Goal: Obtain resource: Obtain resource

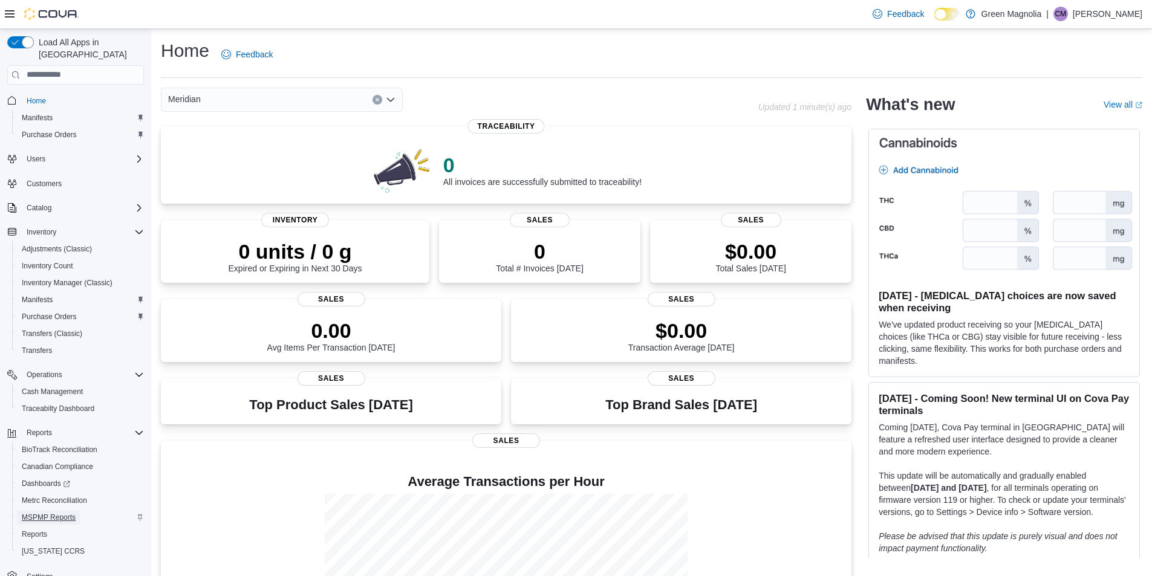
click at [45, 513] on span "MSPMP Reports" at bounding box center [49, 518] width 54 height 10
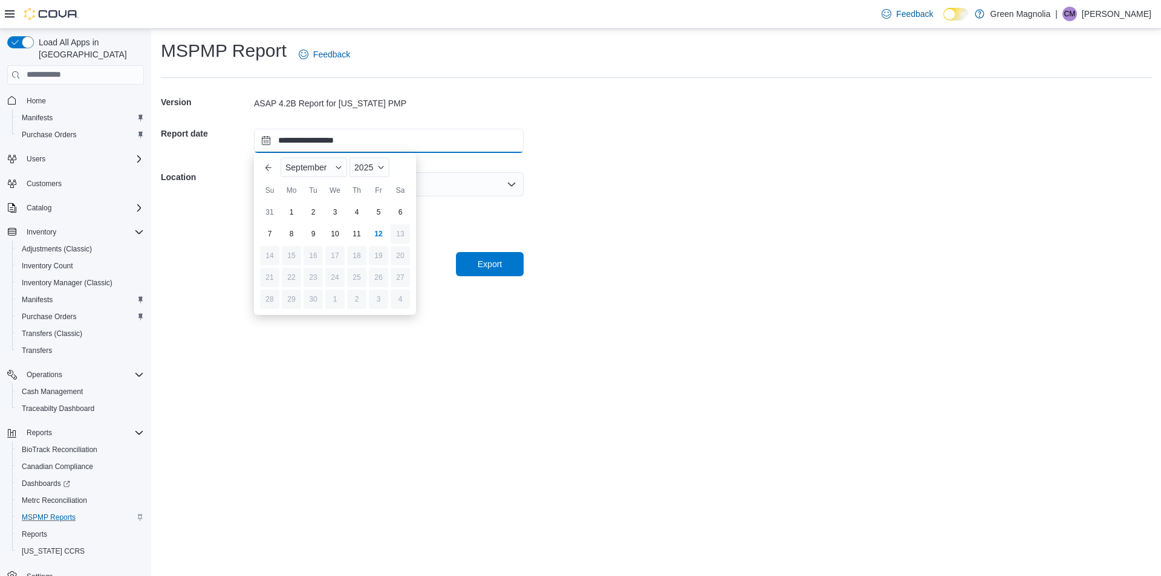
click at [368, 140] on input "**********" at bounding box center [389, 141] width 270 height 24
click at [354, 236] on div "11" at bounding box center [356, 233] width 21 height 21
type input "**********"
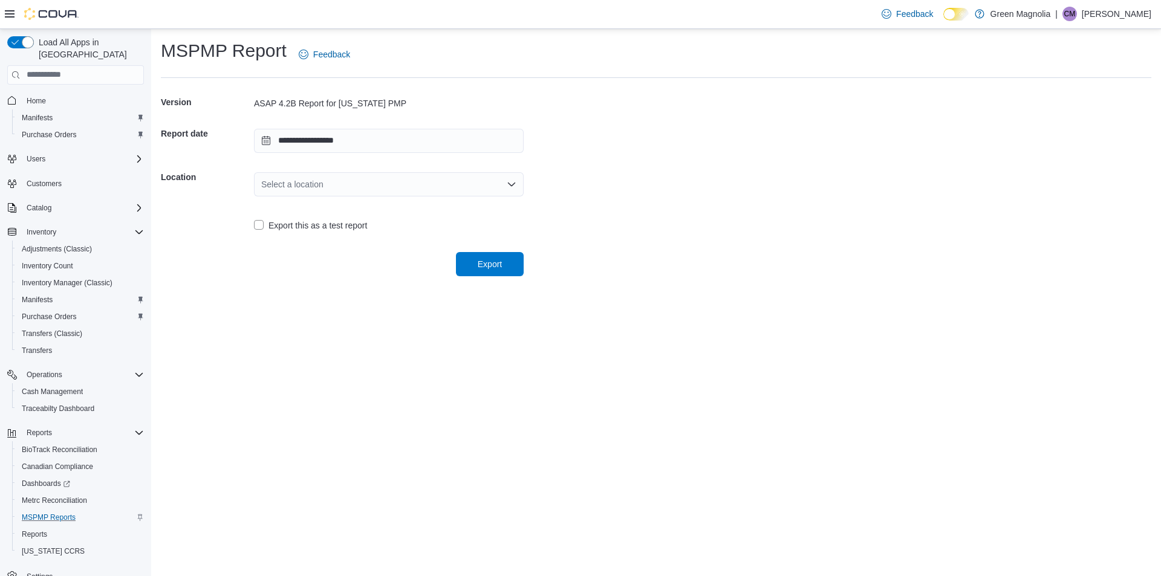
click at [355, 187] on div "Select a location" at bounding box center [389, 184] width 270 height 24
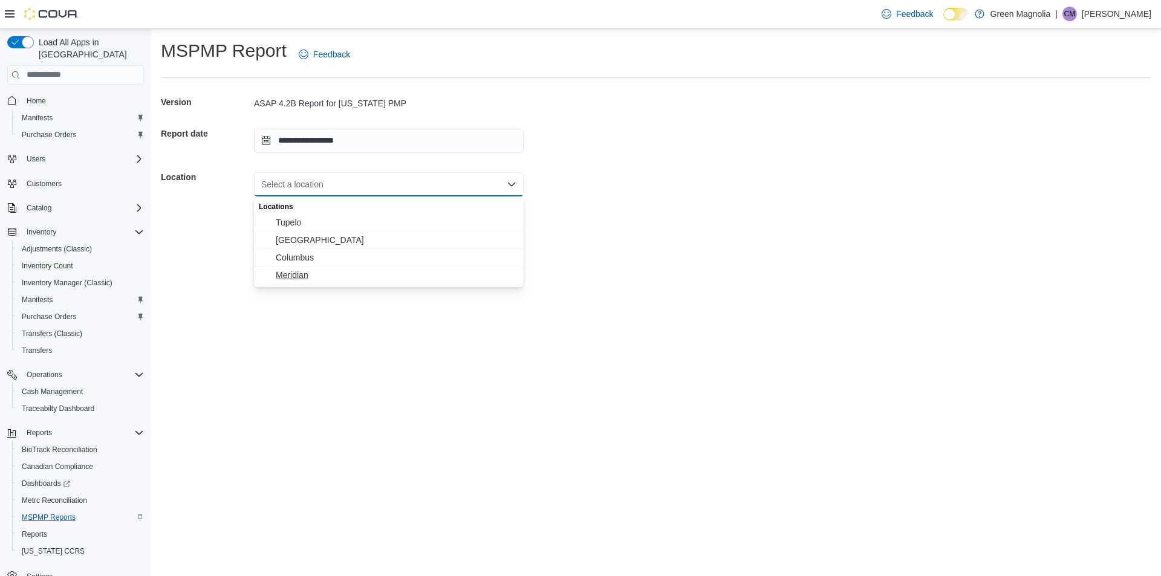
click at [293, 271] on span "Meridian" at bounding box center [396, 275] width 241 height 12
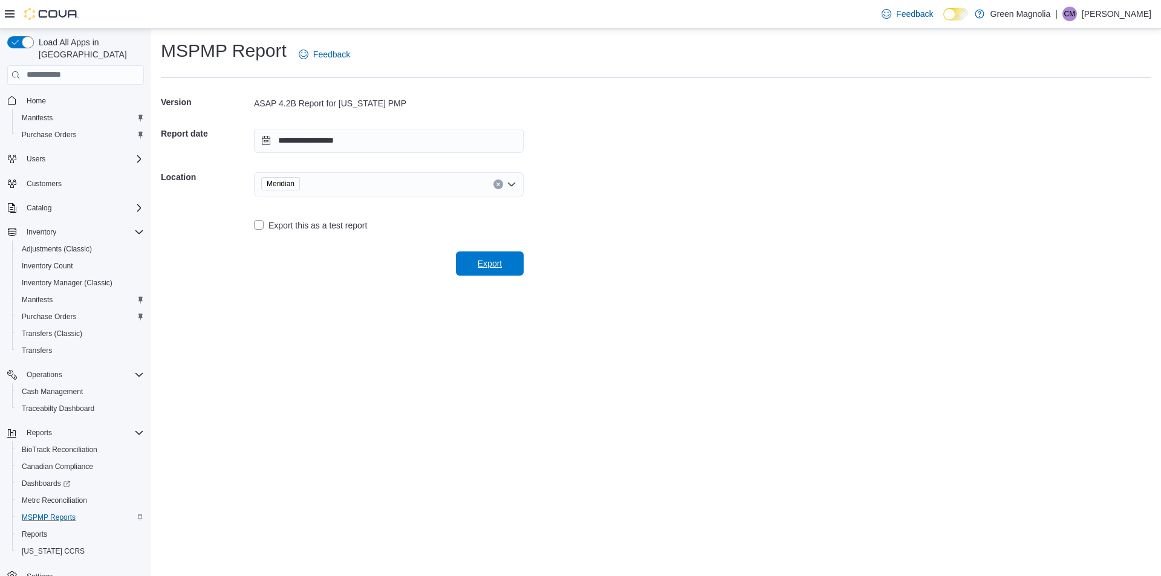
click at [494, 253] on span "Export" at bounding box center [489, 263] width 53 height 24
click at [41, 530] on span "Reports" at bounding box center [34, 535] width 25 height 10
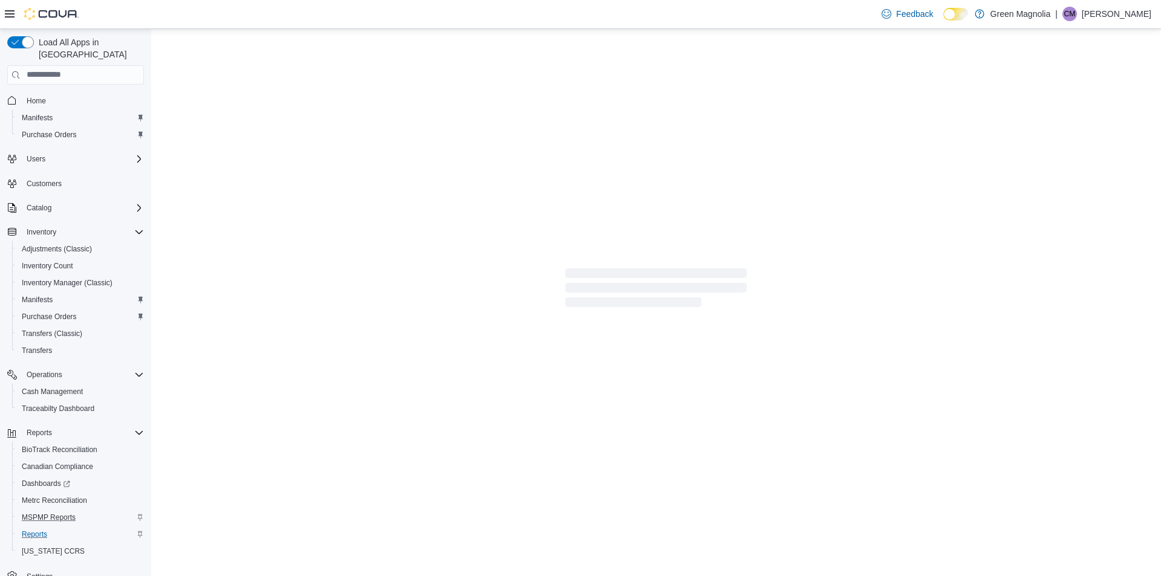
drag, startPoint x: 668, startPoint y: 343, endPoint x: 674, endPoint y: 342, distance: 6.1
click at [669, 342] on div at bounding box center [655, 288] width 1009 height 519
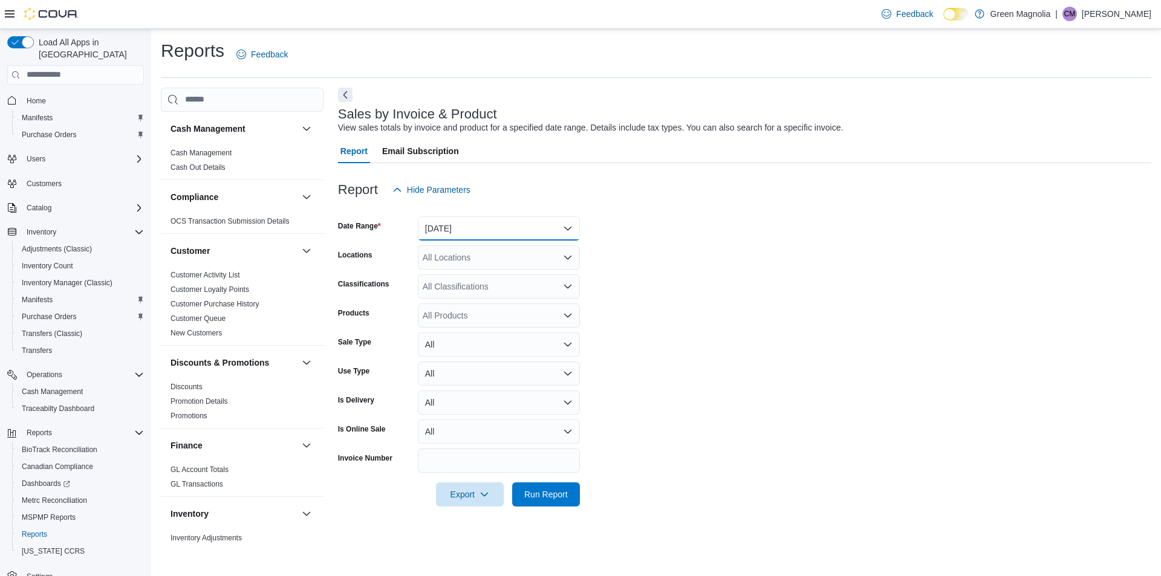
click at [451, 224] on button "[DATE]" at bounding box center [499, 228] width 162 height 24
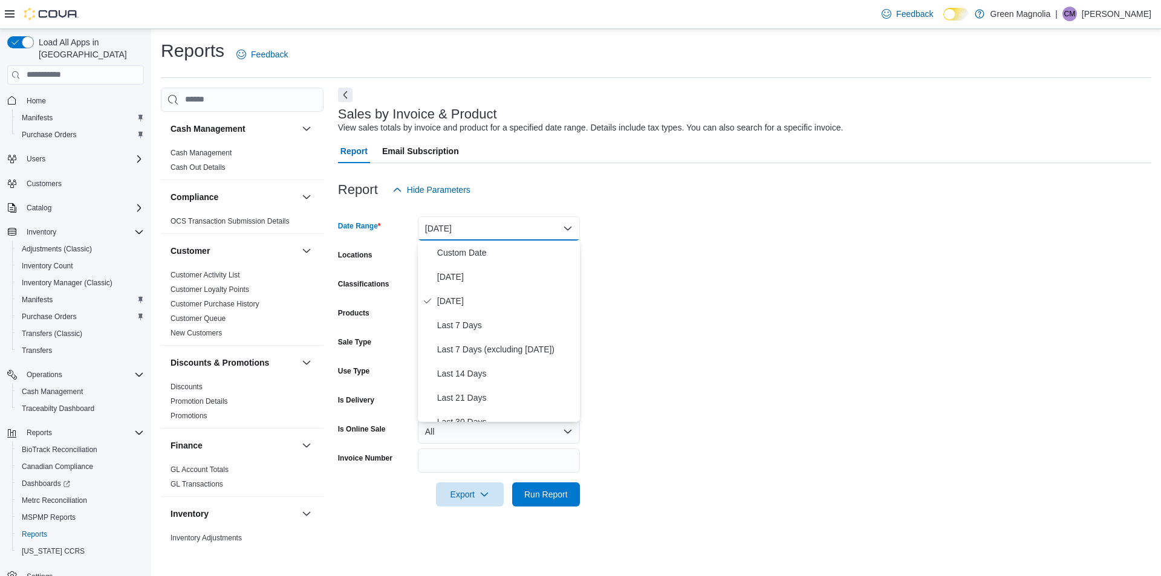
click at [658, 223] on form "Date Range Yesterday Locations All Locations Classifications All Classification…" at bounding box center [744, 354] width 813 height 305
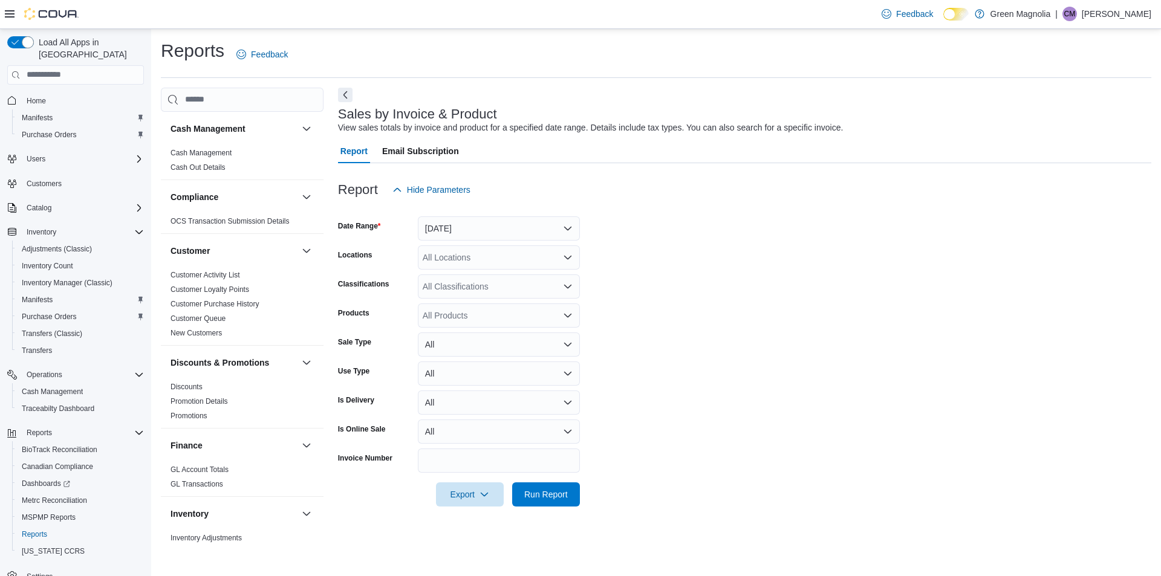
click at [429, 258] on div "All Locations" at bounding box center [499, 257] width 162 height 24
click at [453, 330] on span "Meridian" at bounding box center [460, 331] width 33 height 12
drag, startPoint x: 721, startPoint y: 307, endPoint x: 662, endPoint y: 327, distance: 62.5
click at [721, 306] on form "Date Range Yesterday Locations Meridian Combo box. Selected. Meridian. Press Ba…" at bounding box center [744, 354] width 813 height 305
click at [554, 494] on span "Run Report" at bounding box center [546, 494] width 44 height 12
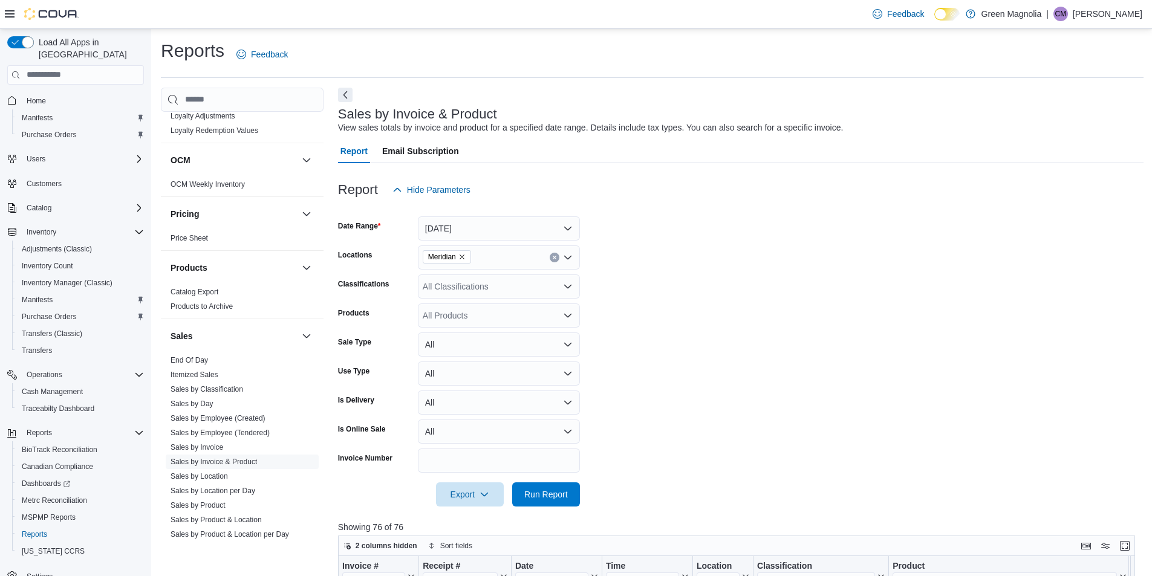
scroll to position [787, 0]
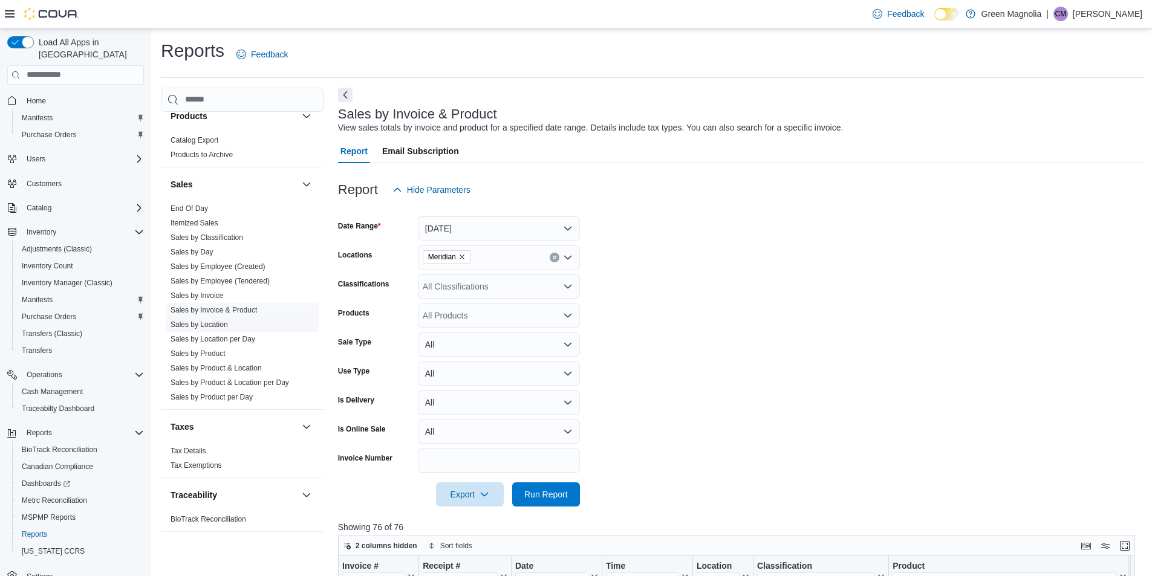
click at [196, 324] on link "Sales by Location" at bounding box center [198, 324] width 57 height 8
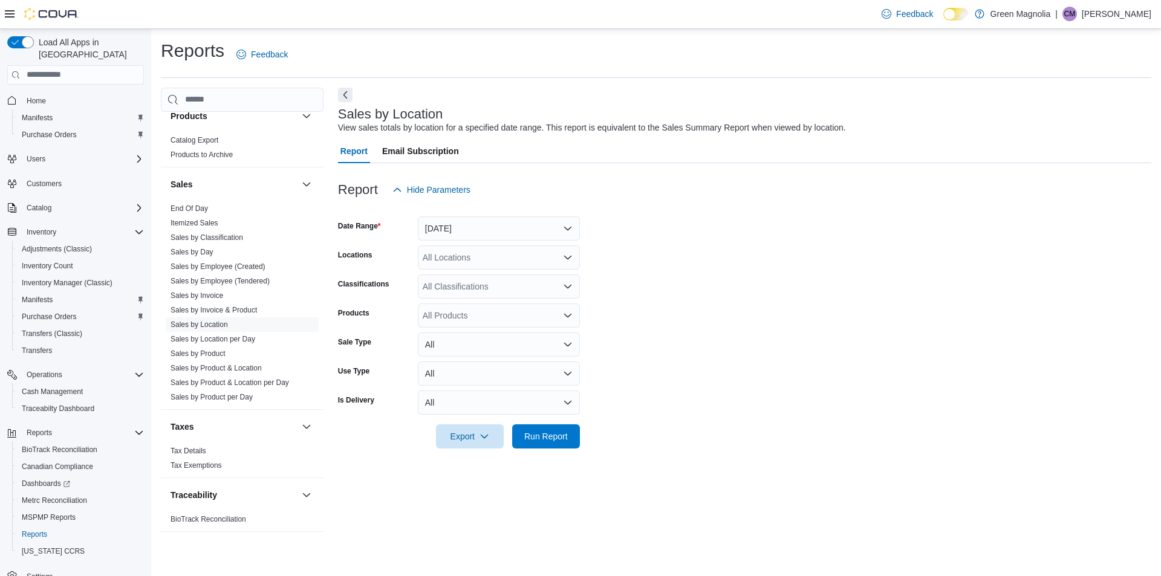
click at [468, 262] on div "All Locations" at bounding box center [499, 257] width 162 height 24
click at [471, 281] on span "Green Magnolia" at bounding box center [468, 278] width 60 height 12
click at [699, 308] on form "Date Range Yesterday Locations Green Magnolia Classifications All Classificatio…" at bounding box center [744, 325] width 813 height 247
click at [562, 433] on span "Run Report" at bounding box center [546, 436] width 44 height 12
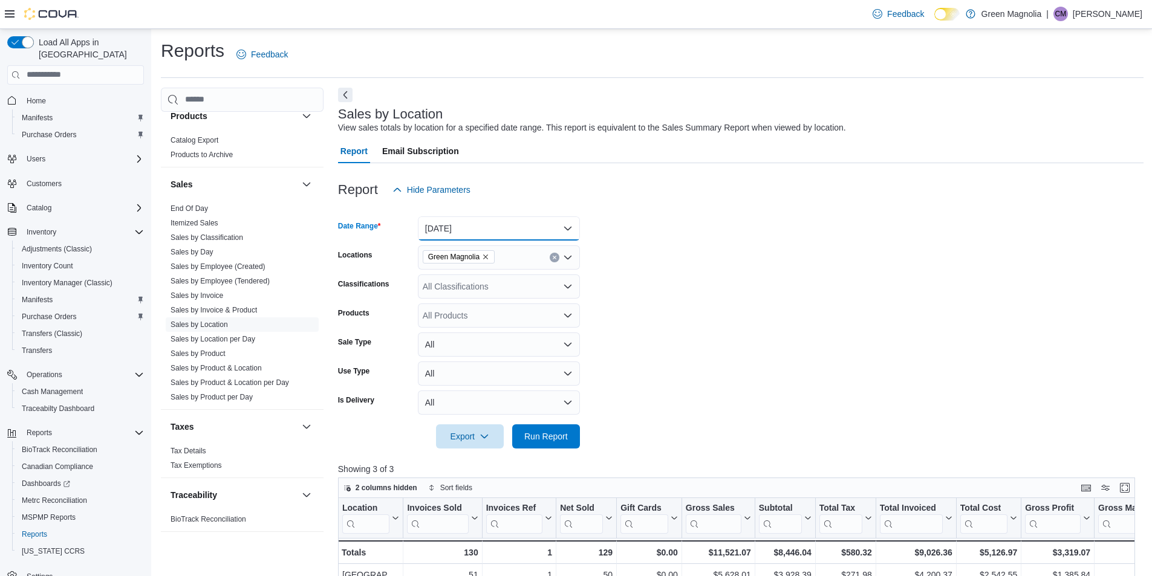
click at [455, 232] on button "Yesterday" at bounding box center [499, 228] width 162 height 24
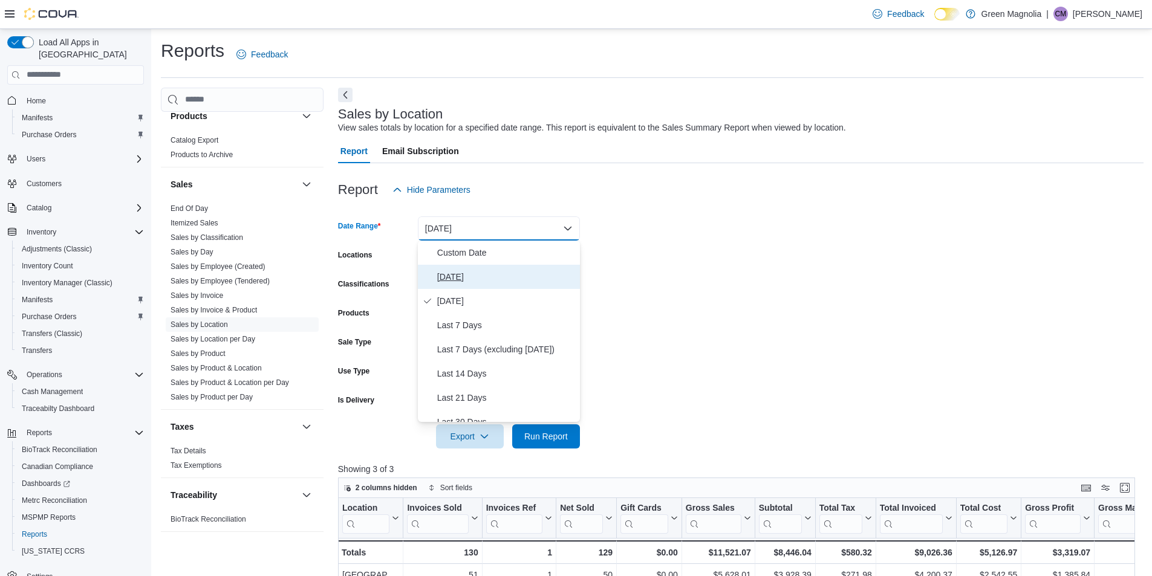
click at [456, 273] on span "Today" at bounding box center [506, 277] width 138 height 15
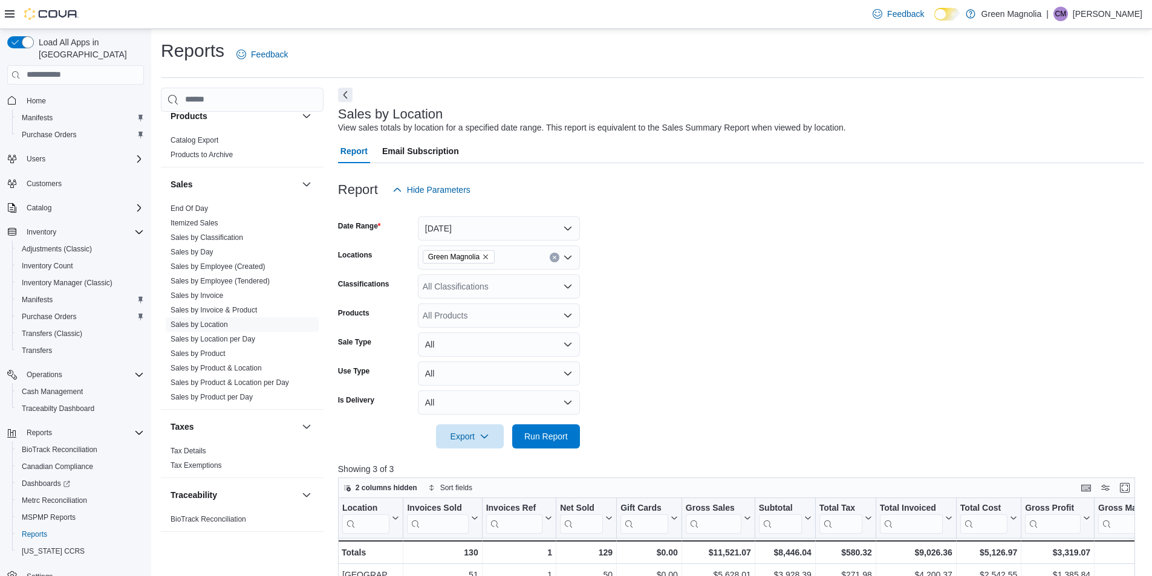
click at [650, 280] on form "Date Range Today Locations Green Magnolia Classifications All Classifications P…" at bounding box center [740, 325] width 805 height 247
drag, startPoint x: 562, startPoint y: 428, endPoint x: 673, endPoint y: 395, distance: 115.9
click at [562, 429] on span "Run Report" at bounding box center [545, 436] width 53 height 24
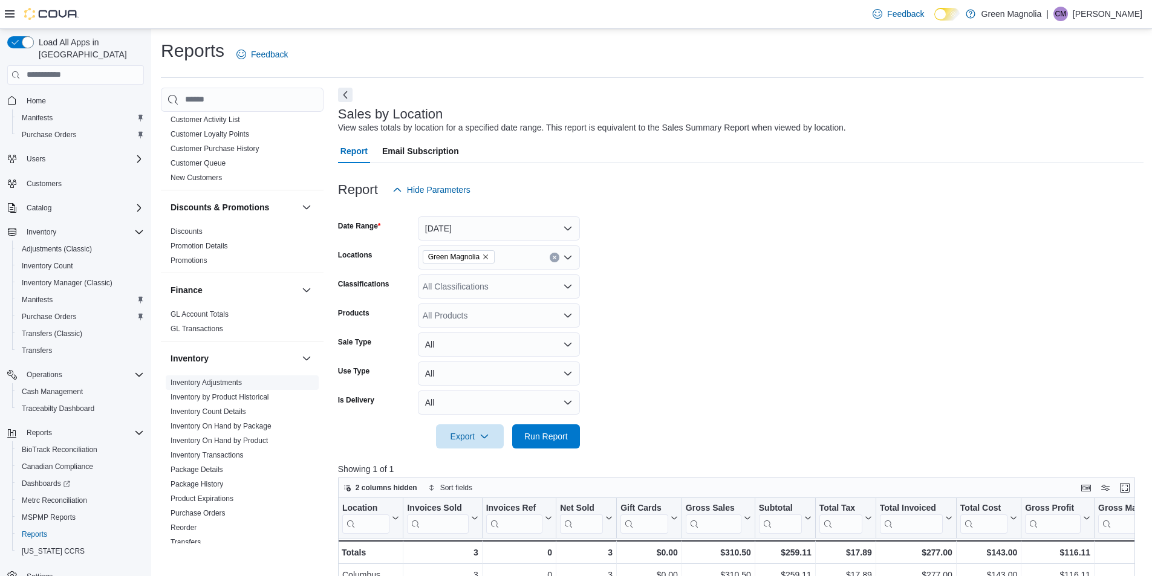
scroll to position [183, 0]
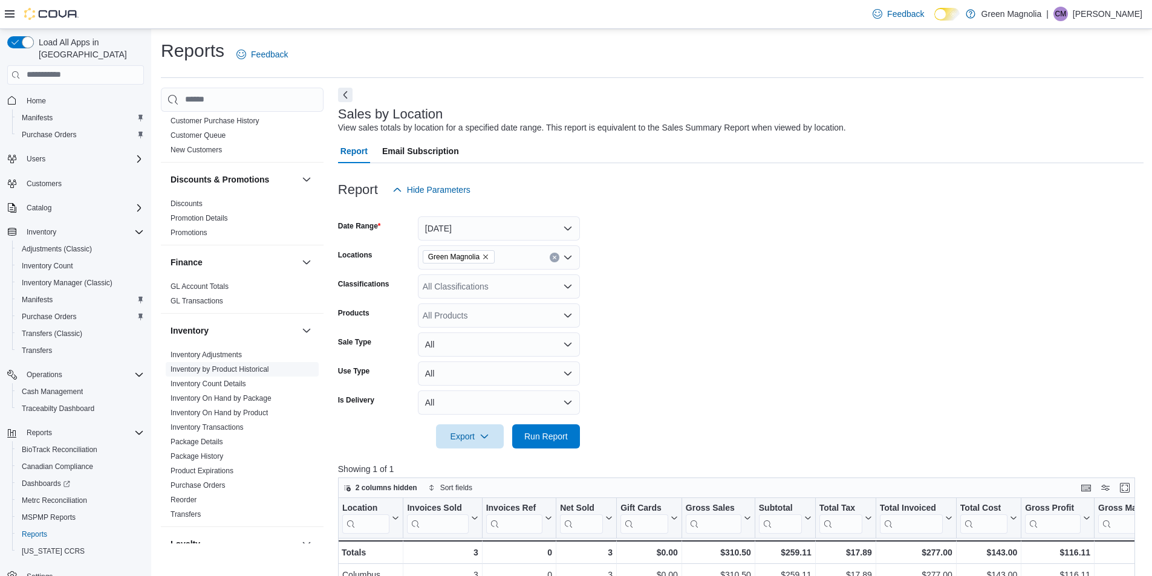
click at [262, 368] on link "Inventory by Product Historical" at bounding box center [219, 369] width 99 height 8
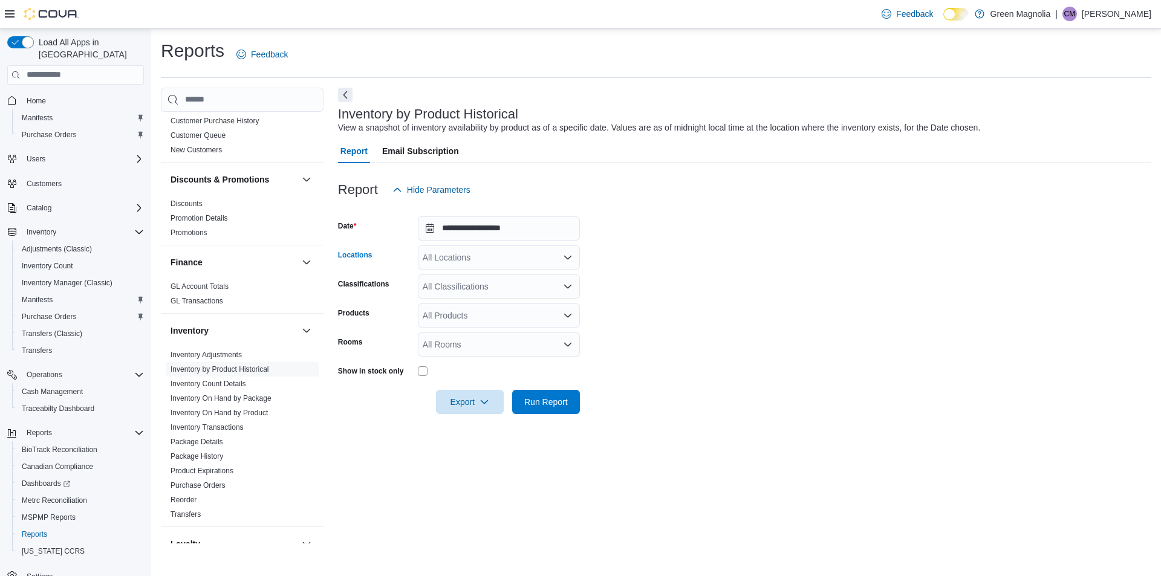
click at [528, 258] on div "All Locations" at bounding box center [499, 257] width 162 height 24
click at [458, 331] on span "Meridian" at bounding box center [460, 331] width 33 height 12
click at [627, 306] on form "**********" at bounding box center [744, 308] width 813 height 212
click at [543, 398] on span "Run Report" at bounding box center [546, 401] width 44 height 12
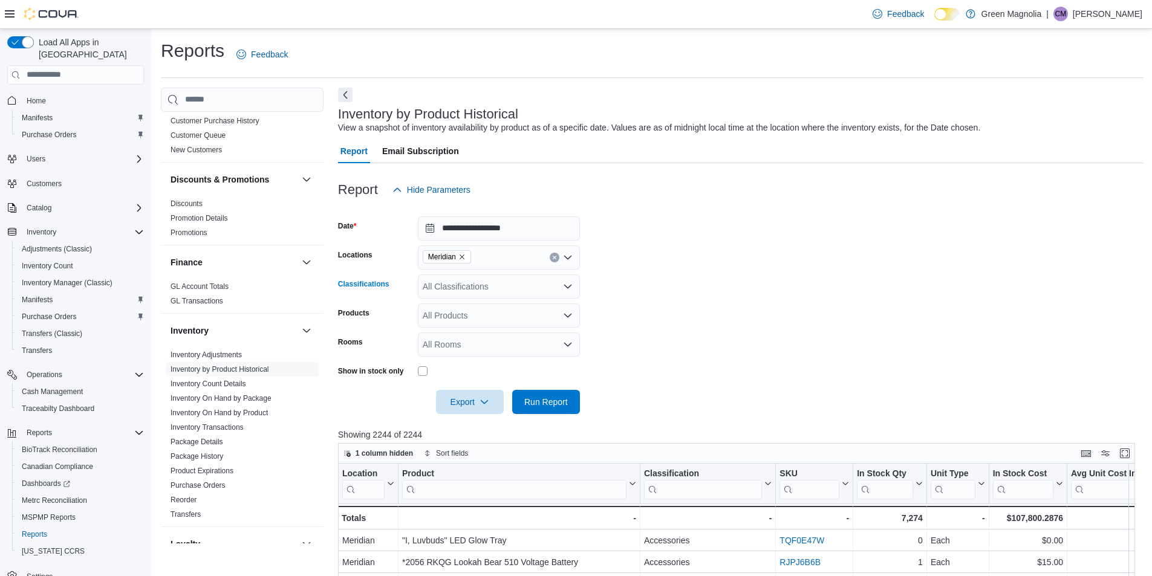
click at [522, 290] on div "All Classifications" at bounding box center [499, 286] width 162 height 24
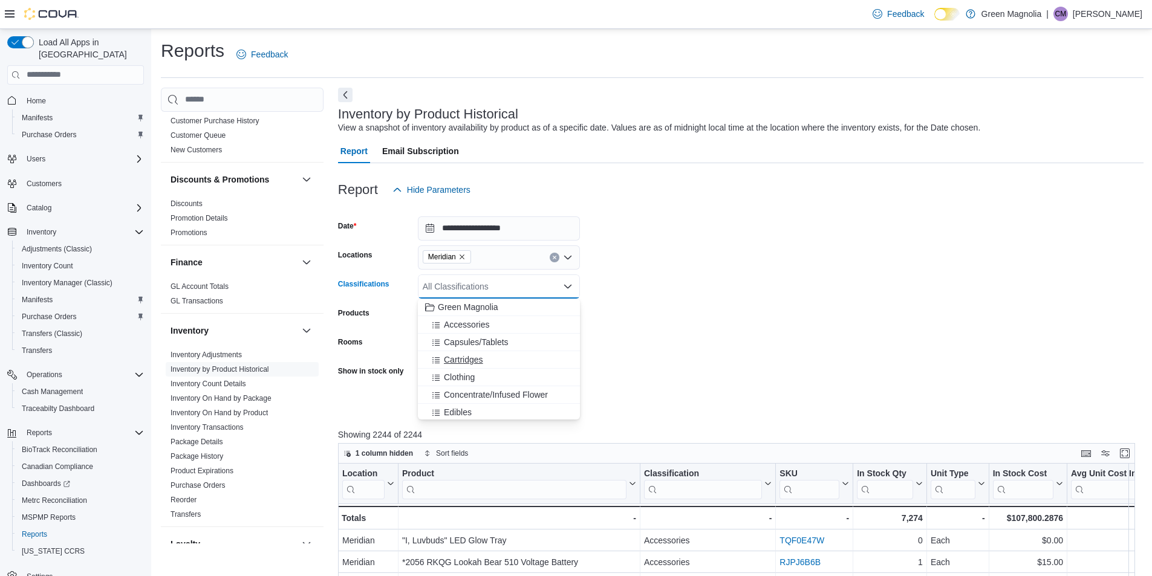
click at [467, 357] on span "Cartridges" at bounding box center [463, 360] width 39 height 12
click at [462, 395] on span "Edibles" at bounding box center [458, 395] width 28 height 12
click at [470, 392] on span "Edible Gummie" at bounding box center [473, 395] width 58 height 12
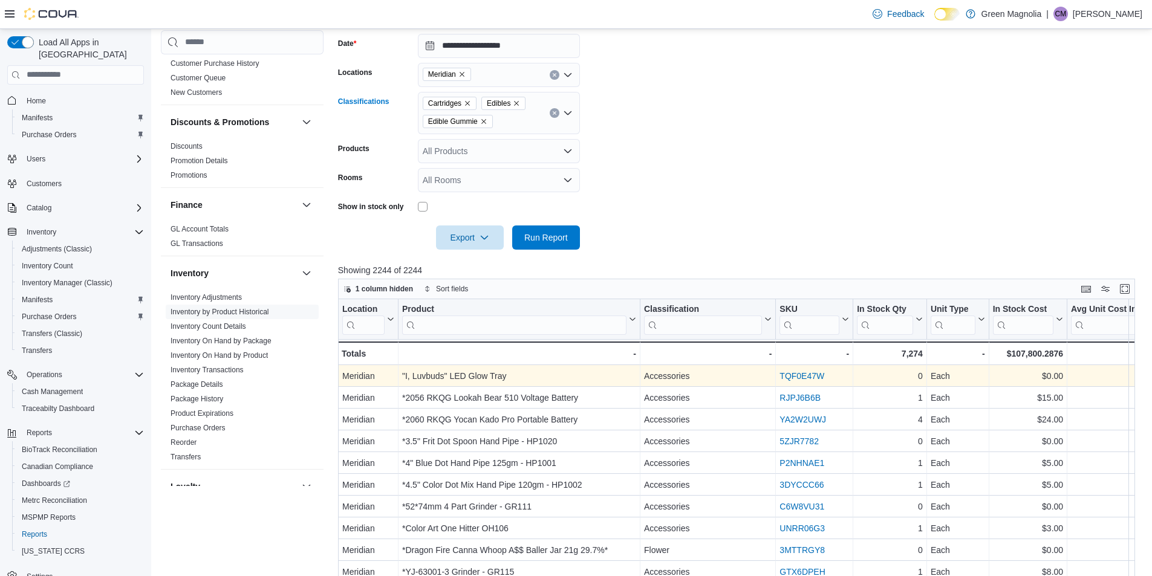
scroll to position [181, 0]
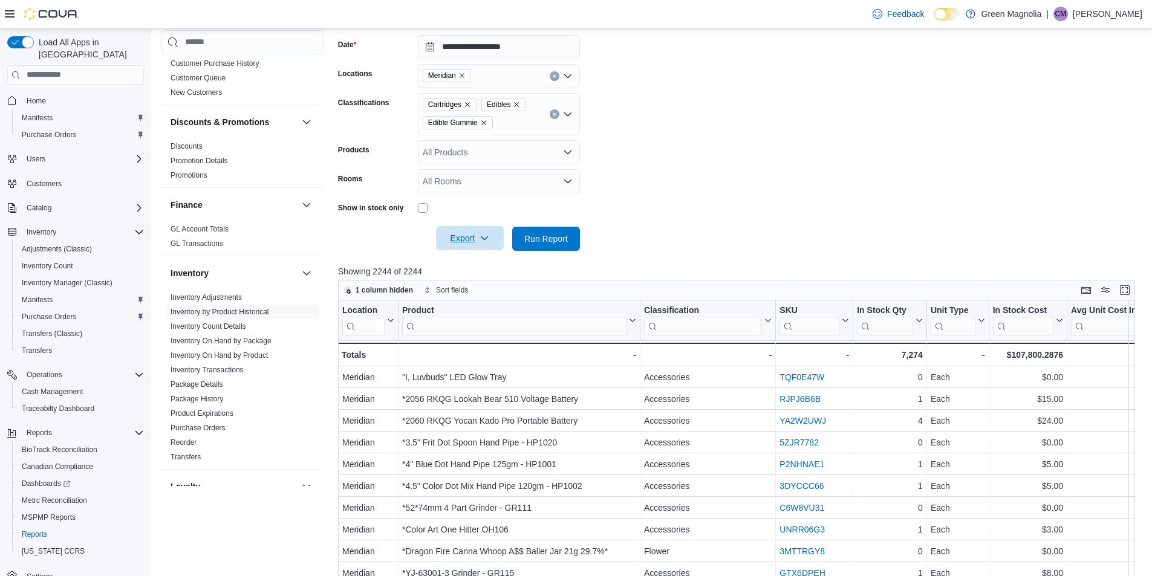
click at [459, 236] on span "Export" at bounding box center [469, 238] width 53 height 24
click at [469, 261] on span "Export to Excel" at bounding box center [471, 263] width 54 height 10
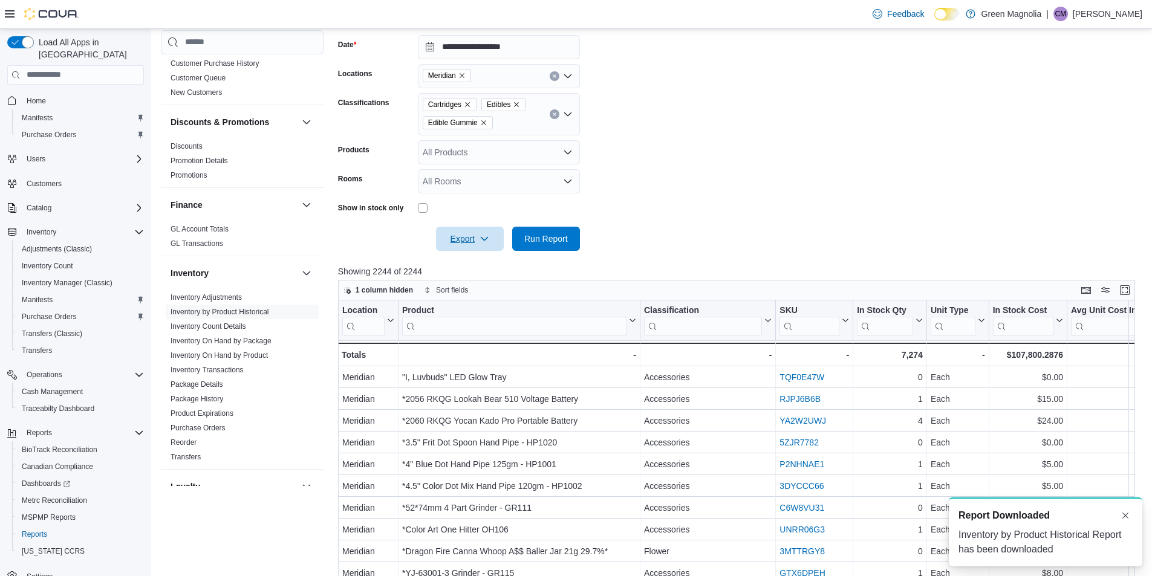
scroll to position [0, 0]
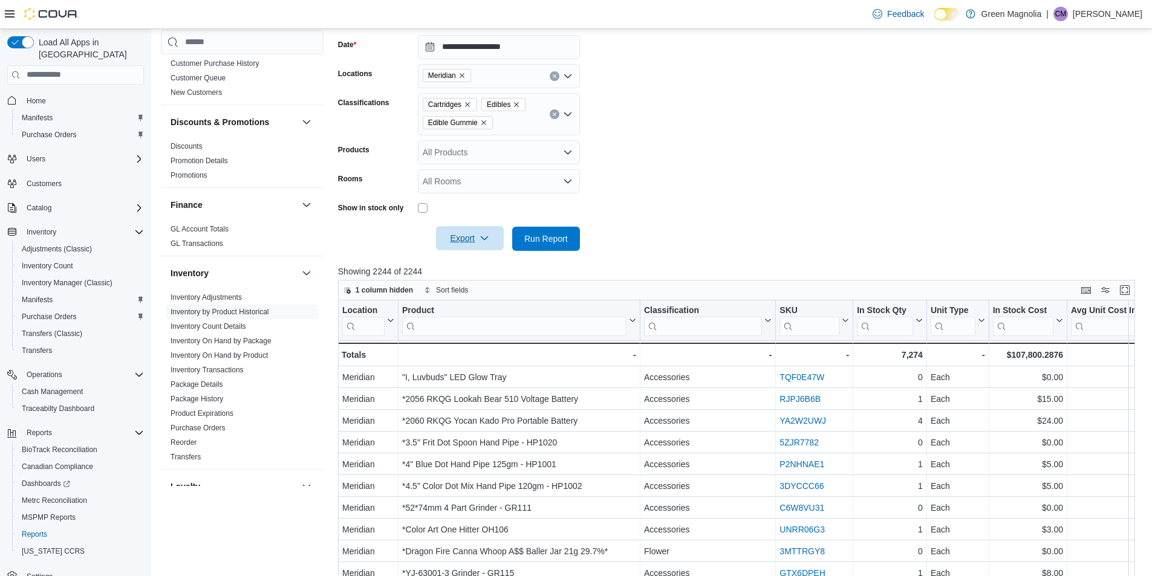
click at [482, 238] on icon "button" at bounding box center [484, 238] width 10 height 10
click at [482, 261] on span "Export to Excel" at bounding box center [471, 263] width 54 height 10
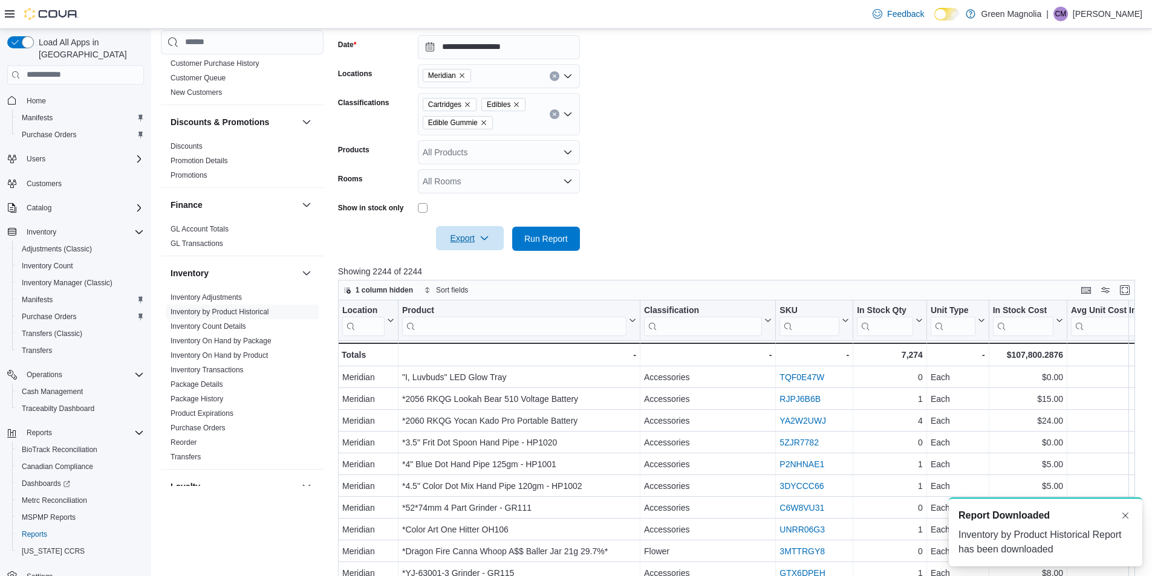
click at [1031, 540] on div "Inventory by Product Historical Report has been downloaded" at bounding box center [1045, 542] width 174 height 29
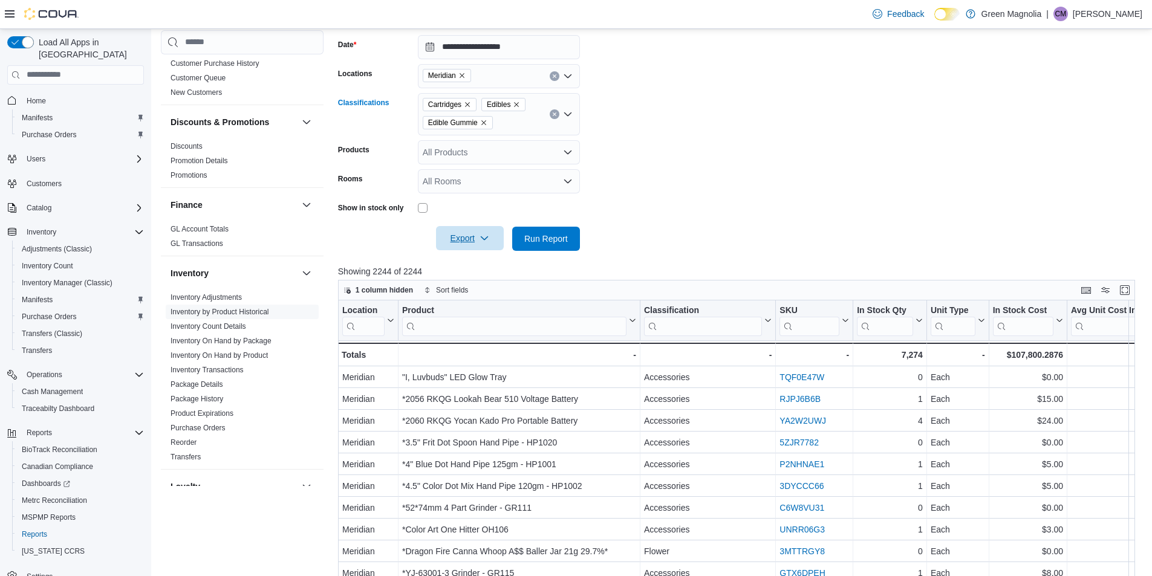
click at [566, 114] on icon "Open list of options" at bounding box center [567, 114] width 7 height 4
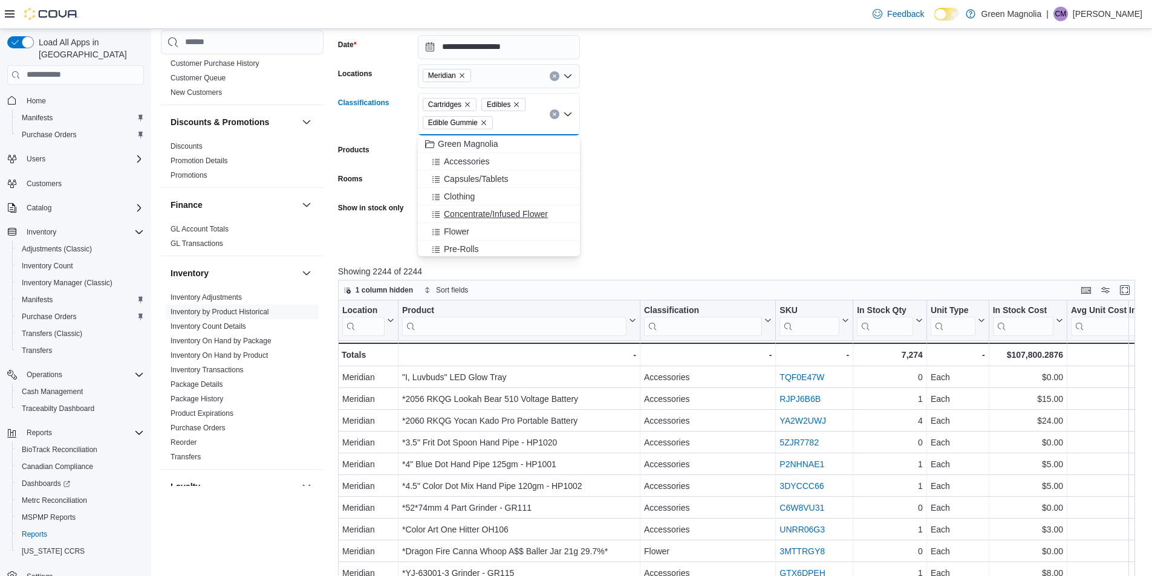
click at [484, 211] on span "Concentrate/Infused Flower" at bounding box center [496, 214] width 104 height 12
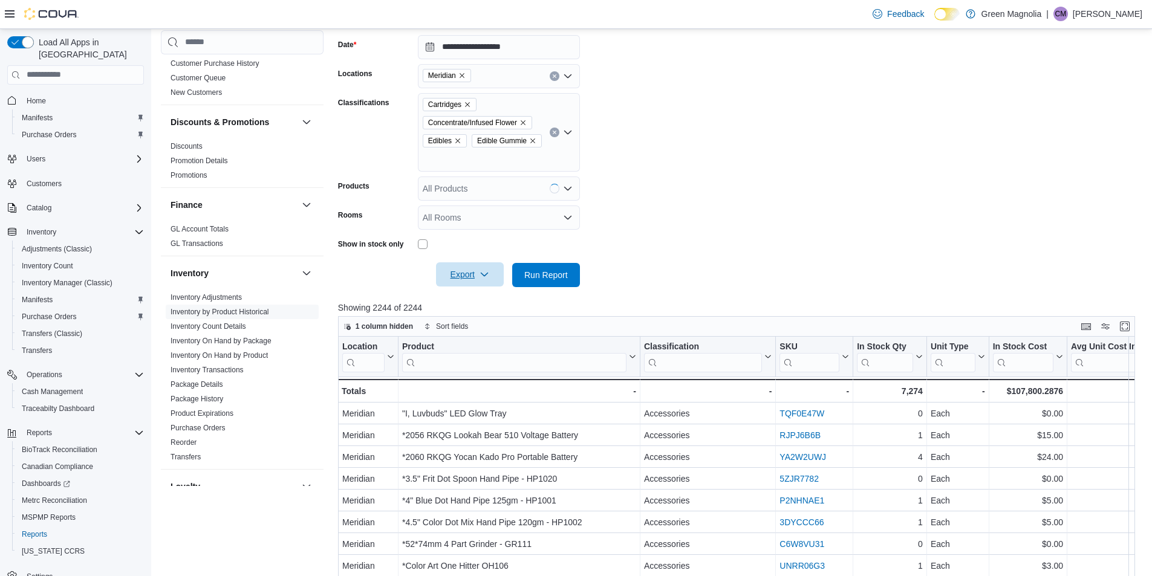
click at [656, 199] on form "**********" at bounding box center [740, 154] width 805 height 267
click at [564, 132] on icon "Open list of options" at bounding box center [568, 133] width 10 height 10
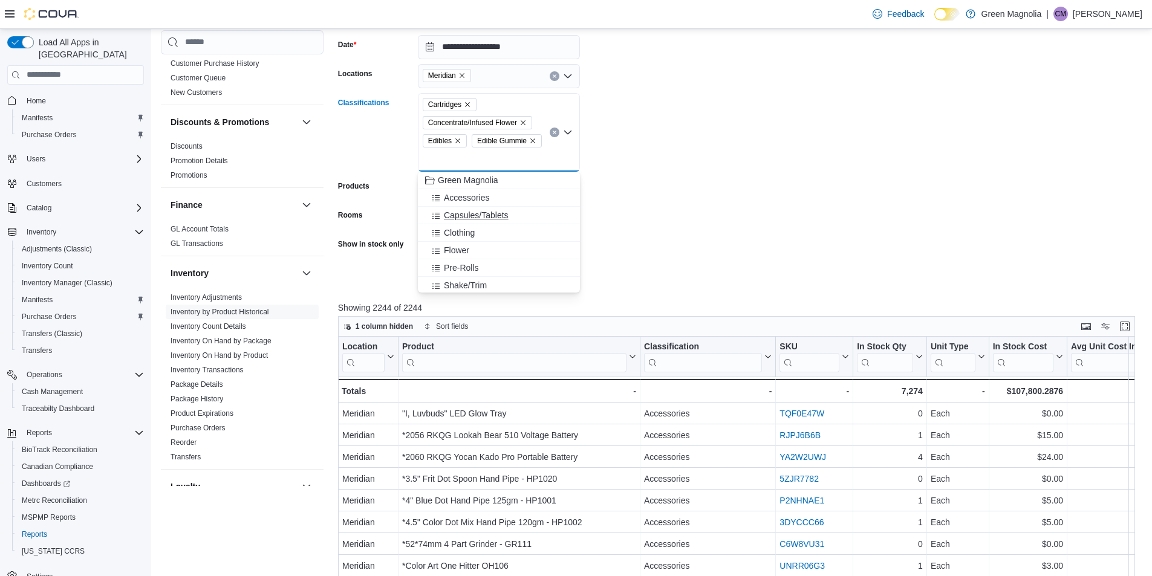
click at [499, 215] on span "Capsules/Tablets" at bounding box center [476, 215] width 65 height 12
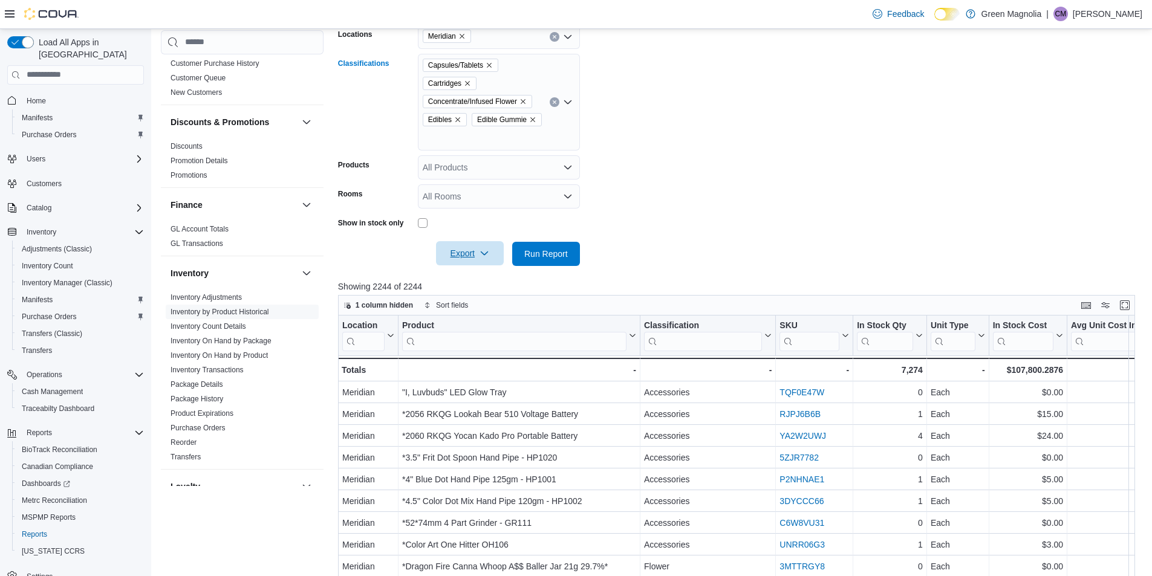
scroll to position [242, 0]
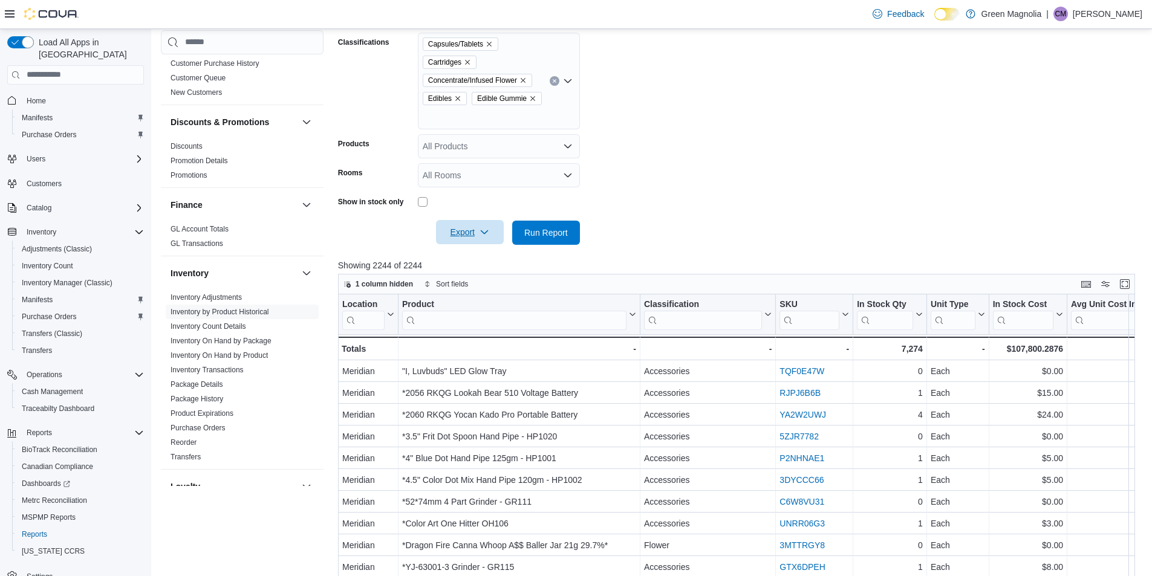
click at [476, 230] on span "Export" at bounding box center [469, 232] width 53 height 24
click at [476, 253] on span "Export to Excel" at bounding box center [471, 257] width 54 height 10
